Goal: Task Accomplishment & Management: Use online tool/utility

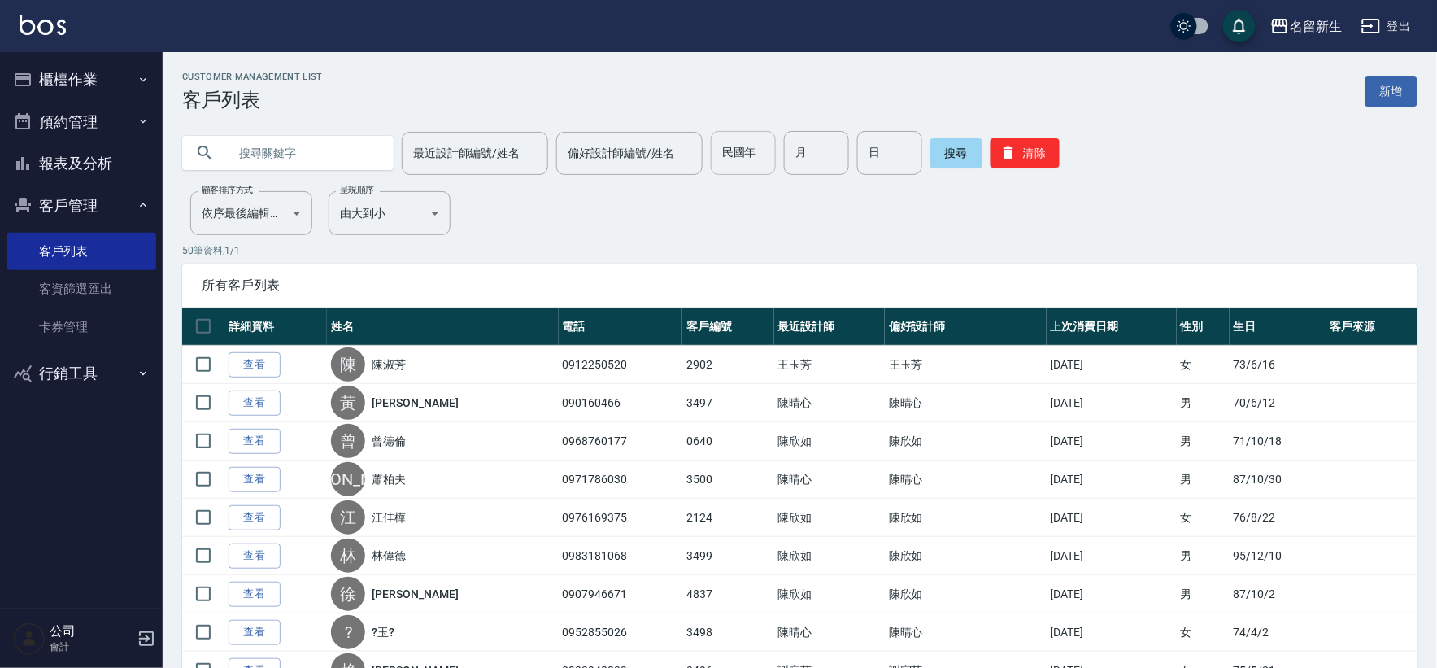
click at [751, 155] on input "民國年" at bounding box center [743, 153] width 65 height 44
type input "75"
type input "08"
type input "02"
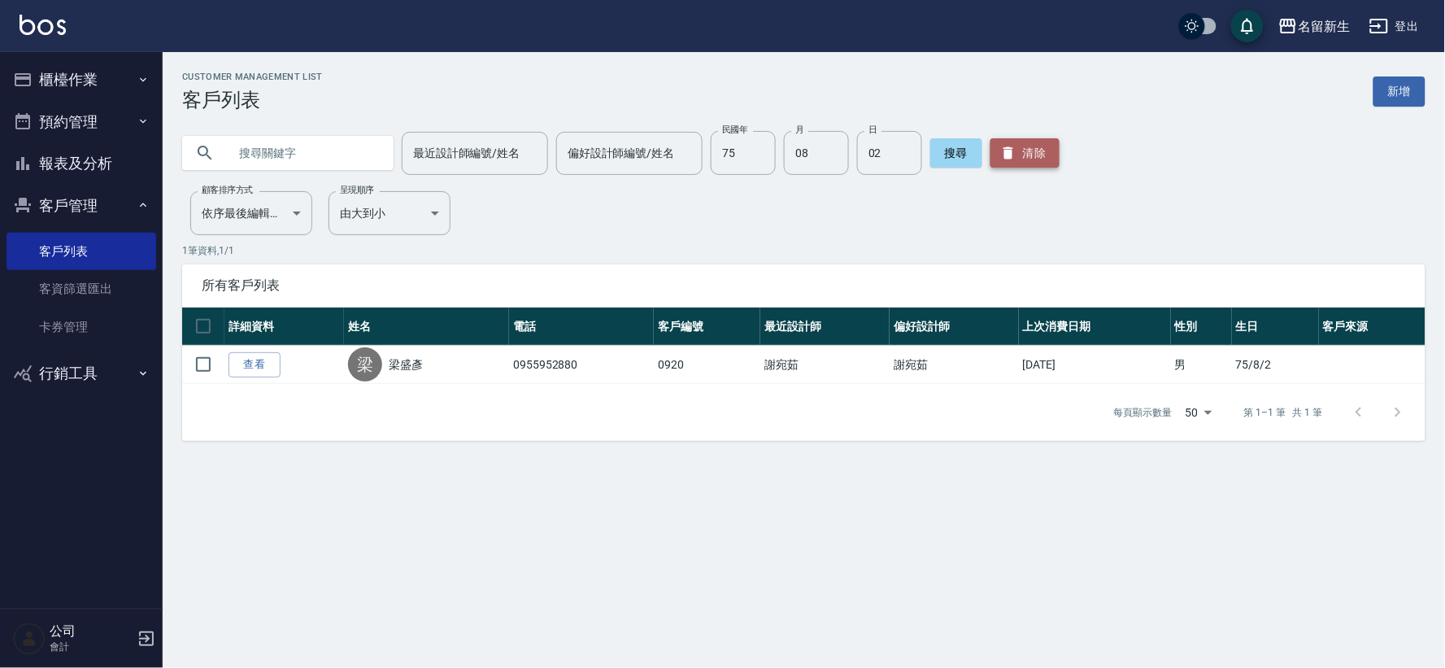
click at [1000, 152] on icon "button" at bounding box center [1008, 153] width 16 height 16
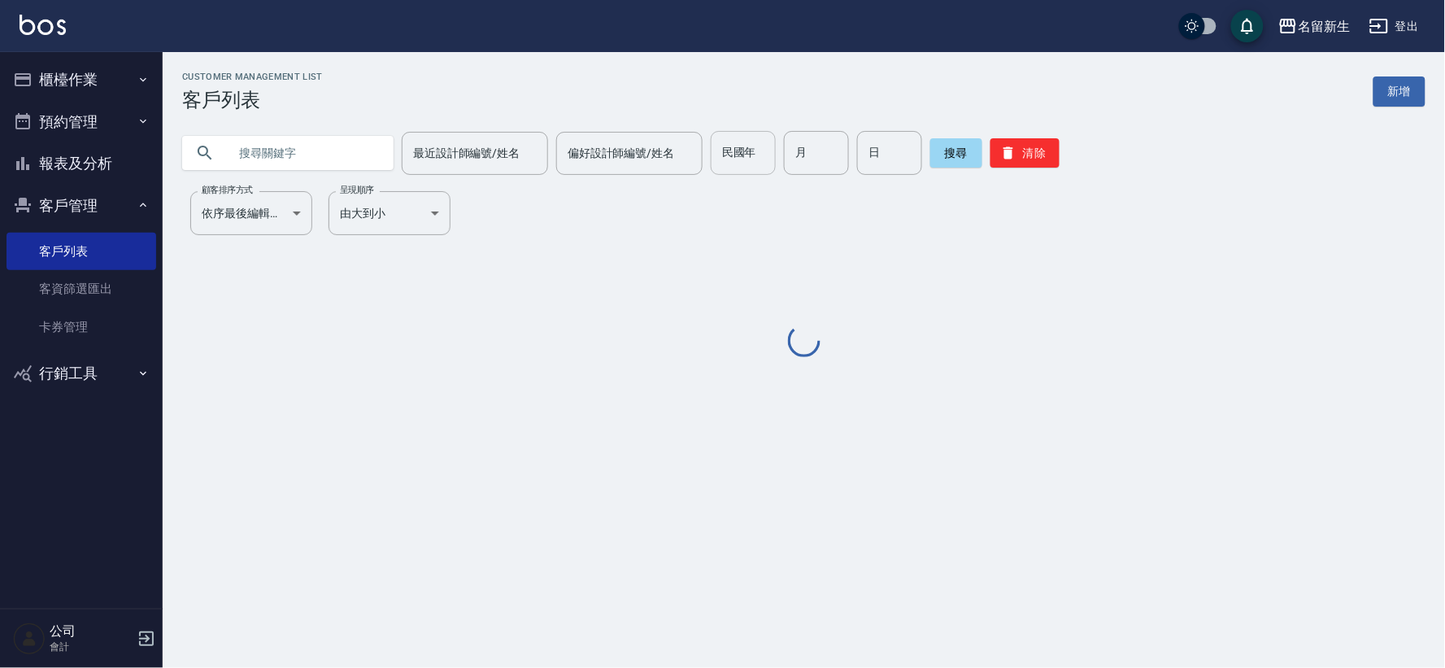
click at [712, 165] on input "民國年" at bounding box center [743, 153] width 65 height 44
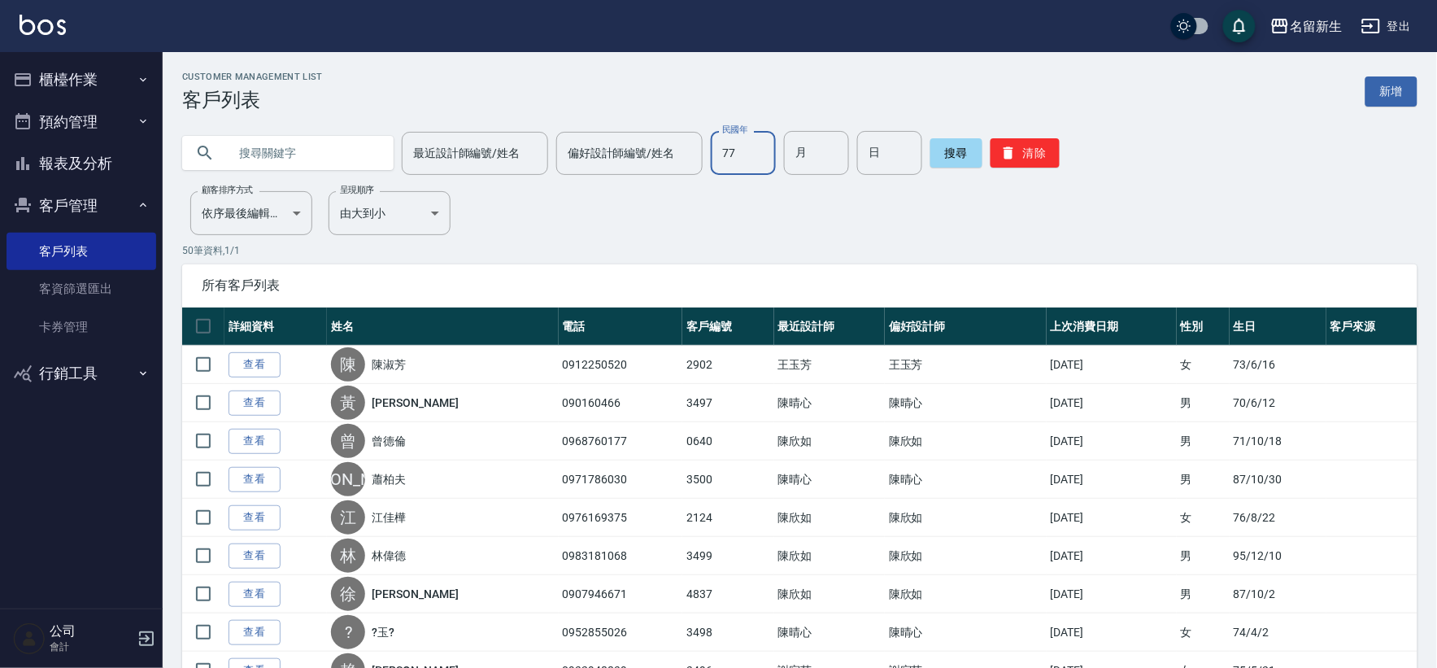
type input "77"
type input "07"
type input "22"
click at [712, 165] on input "77" at bounding box center [743, 153] width 65 height 44
type input "73"
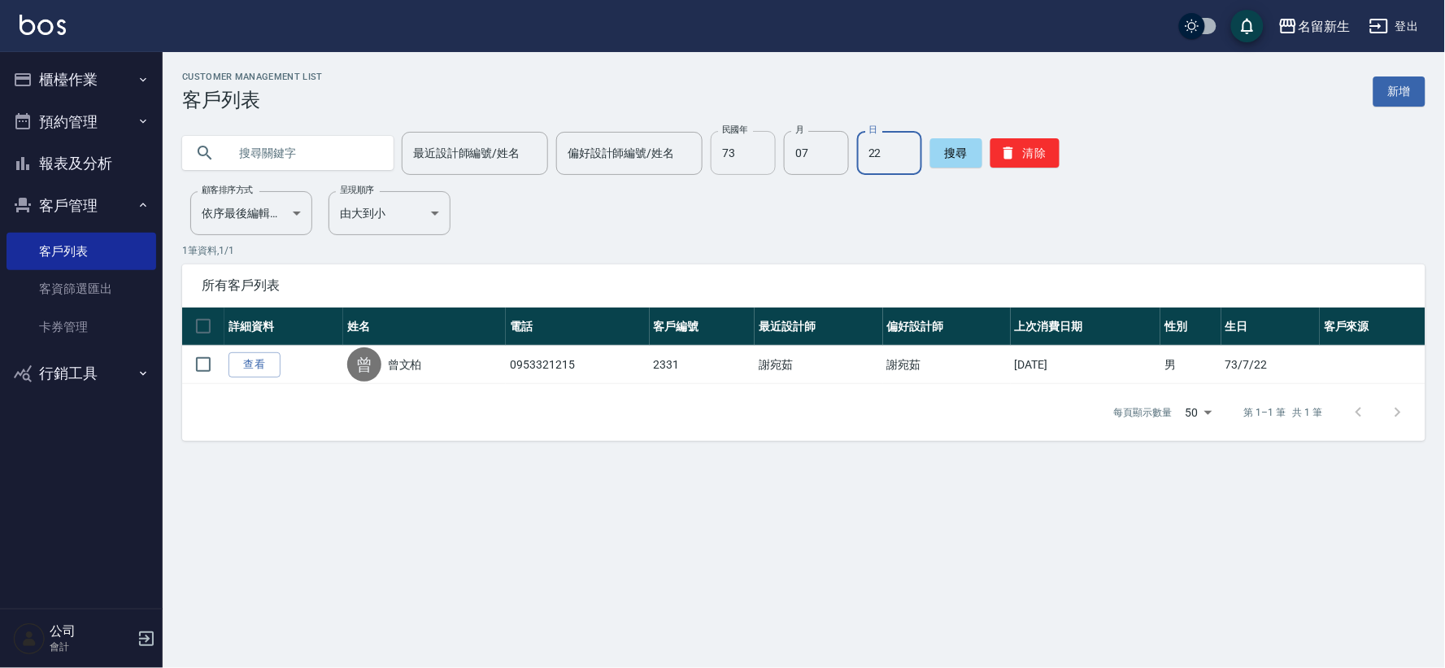
drag, startPoint x: 1033, startPoint y: 144, endPoint x: 713, endPoint y: 142, distance: 319.7
click at [1031, 144] on button "清除" at bounding box center [1025, 152] width 69 height 29
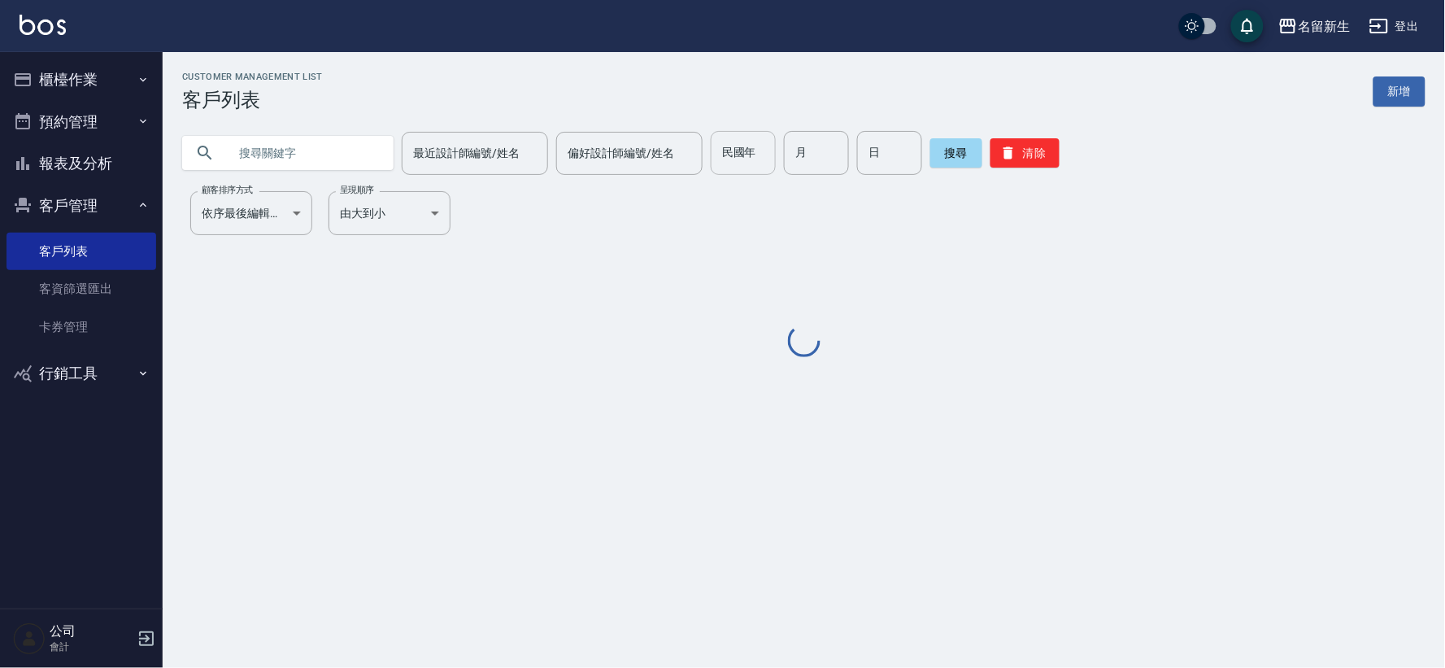
click at [745, 163] on input "民國年" at bounding box center [743, 153] width 65 height 44
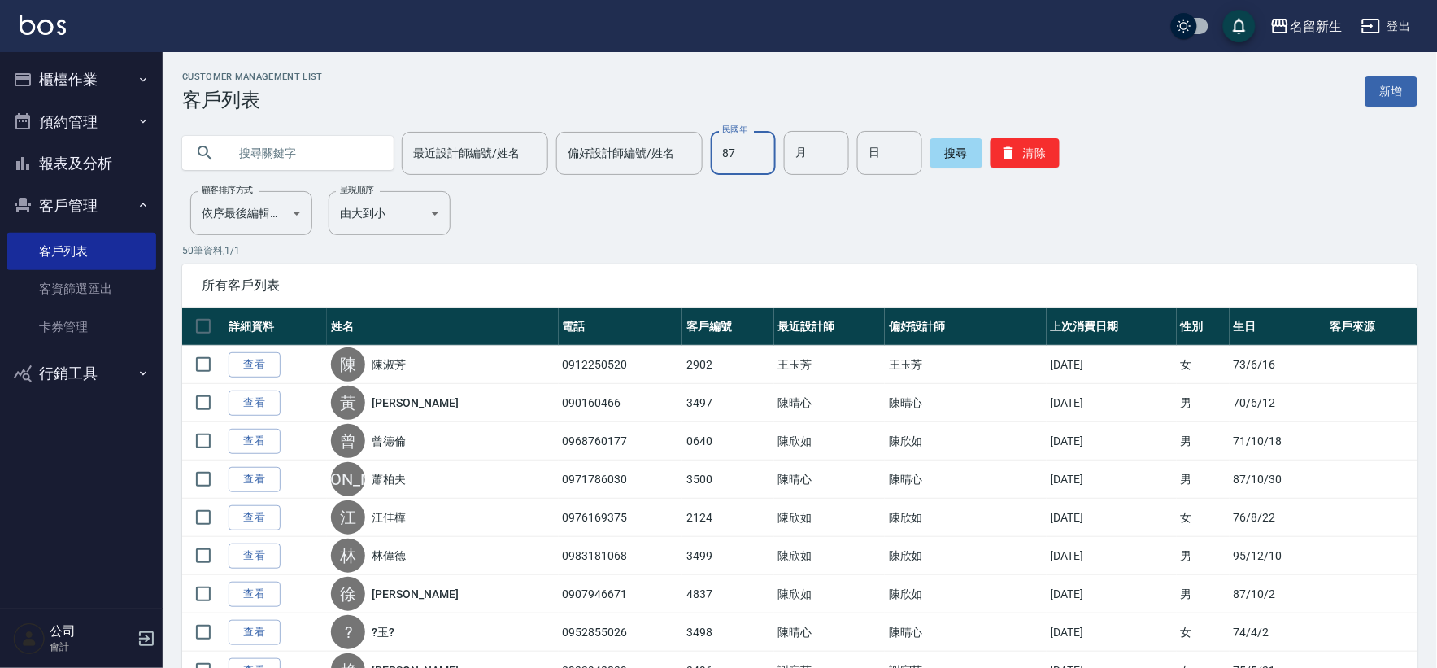
type input "87"
type input "09"
type input "01"
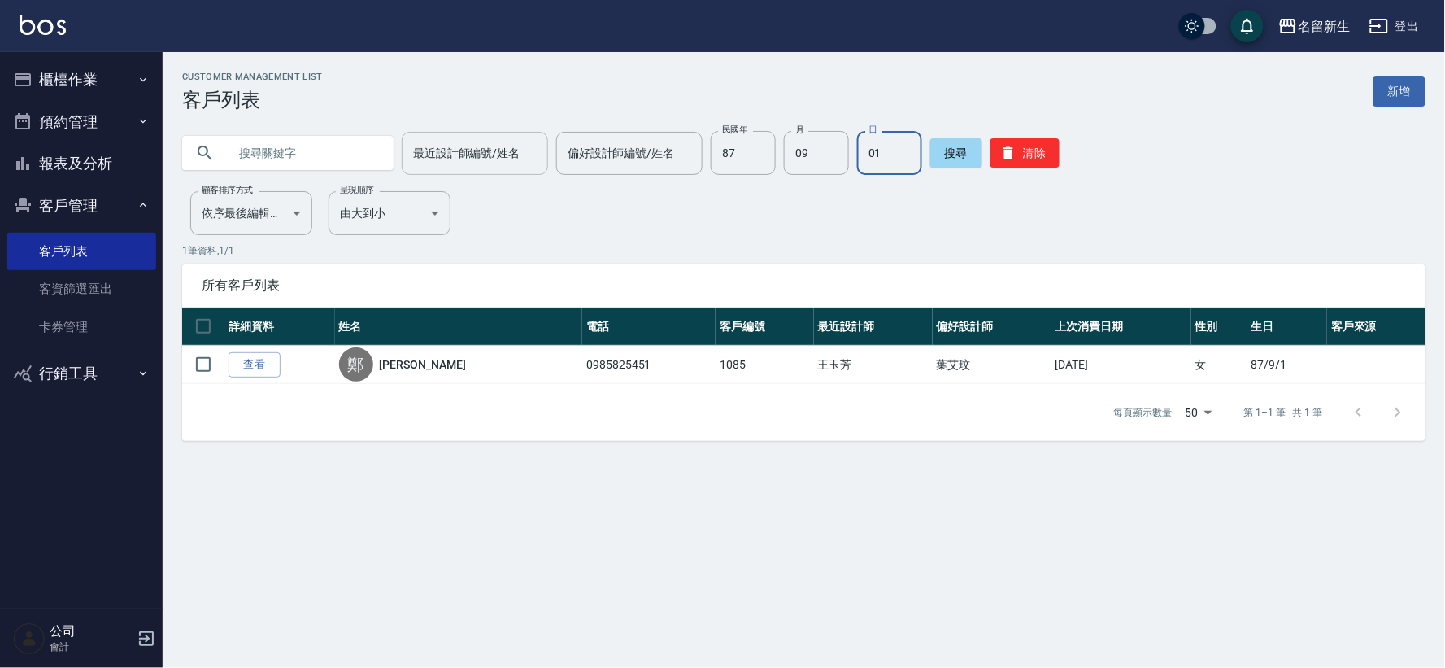
click at [514, 150] on input "最近設計師編號/姓名" at bounding box center [475, 153] width 132 height 28
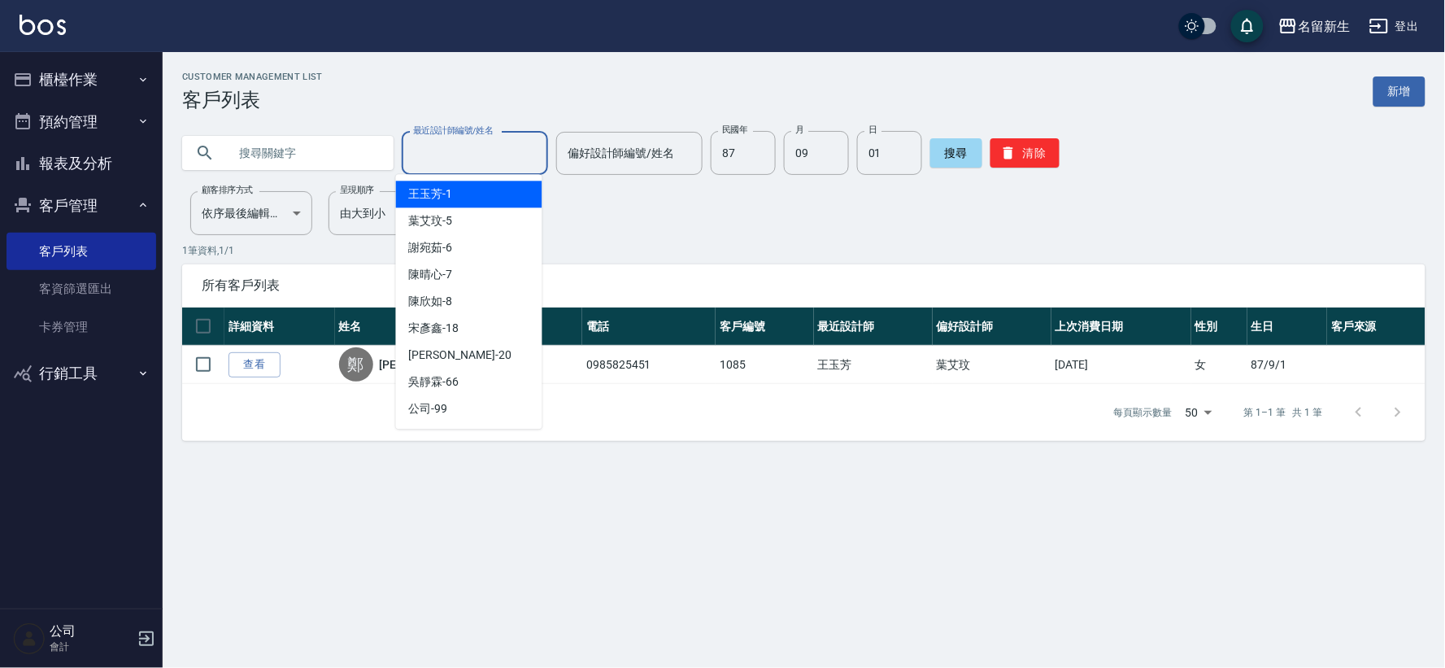
click at [294, 173] on input "text" at bounding box center [304, 153] width 153 height 44
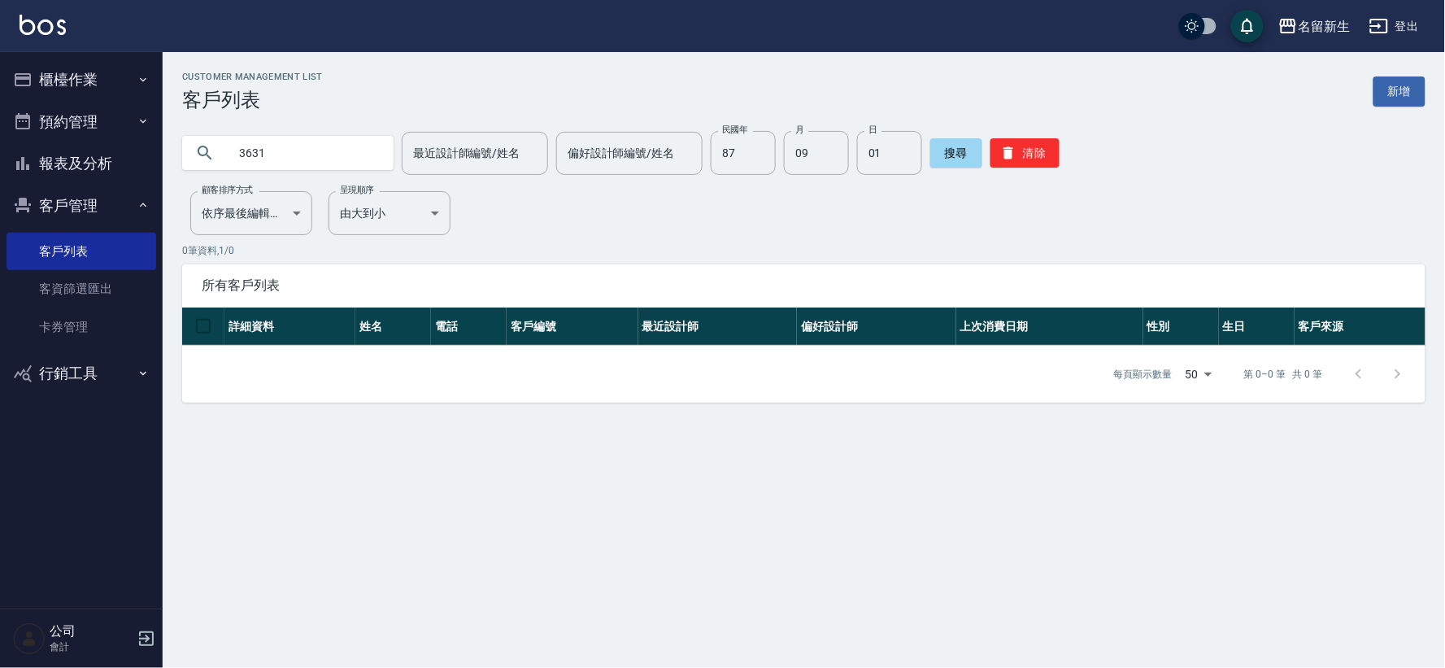
click at [315, 148] on input "3631" at bounding box center [304, 153] width 153 height 44
type input "3633"
click at [991, 151] on button "清除" at bounding box center [1025, 152] width 69 height 29
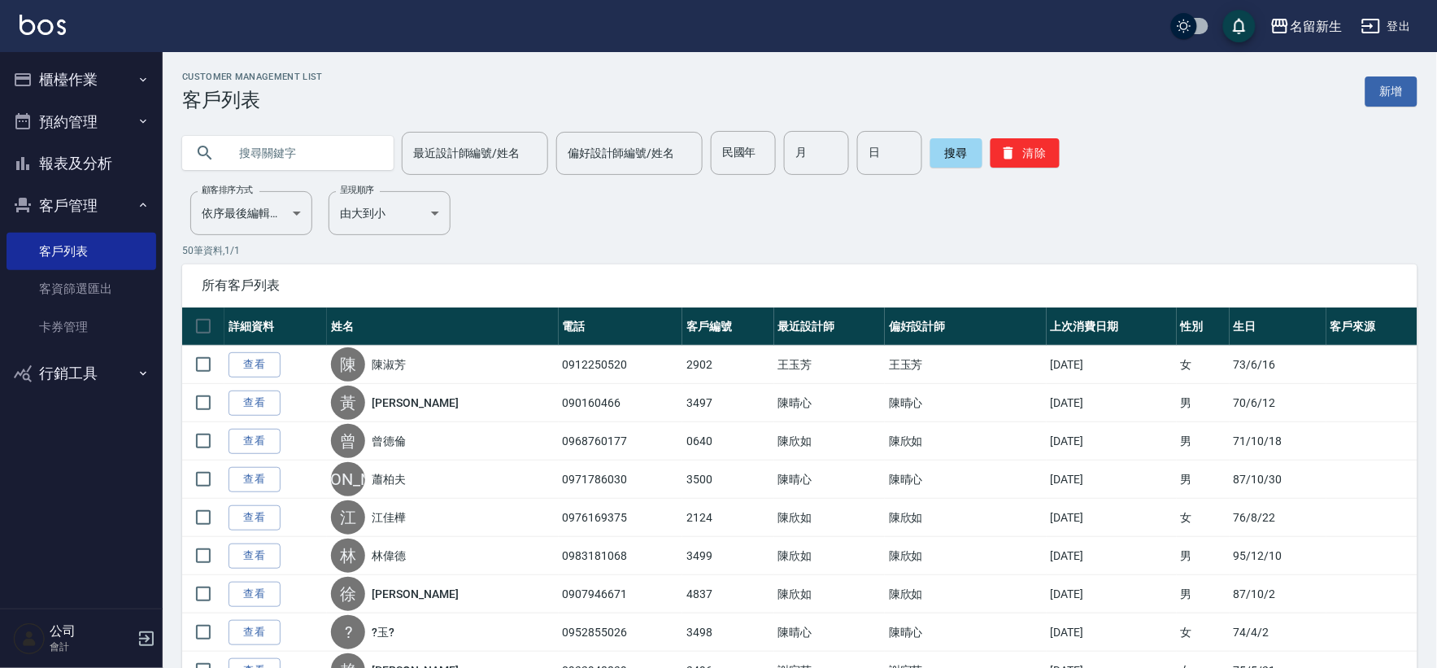
click at [319, 158] on input "text" at bounding box center [304, 153] width 153 height 44
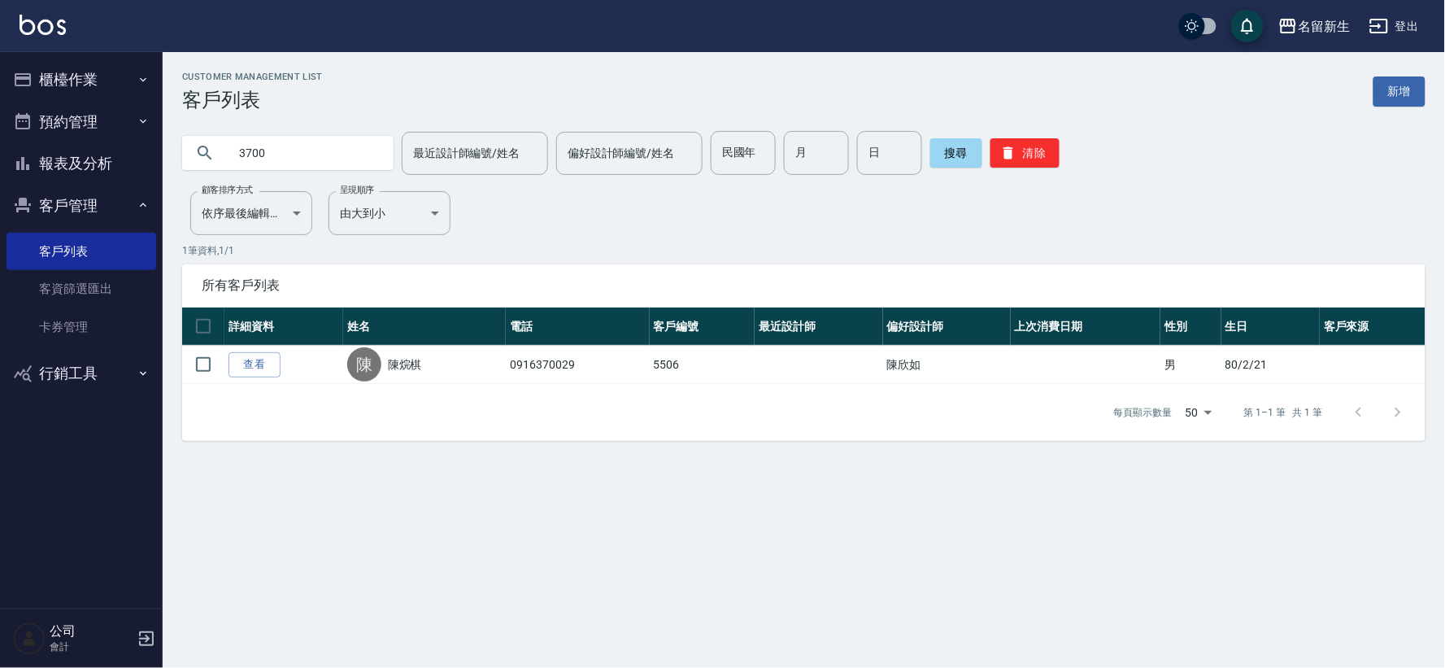
type input "3700"
